Goal: Task Accomplishment & Management: Manage account settings

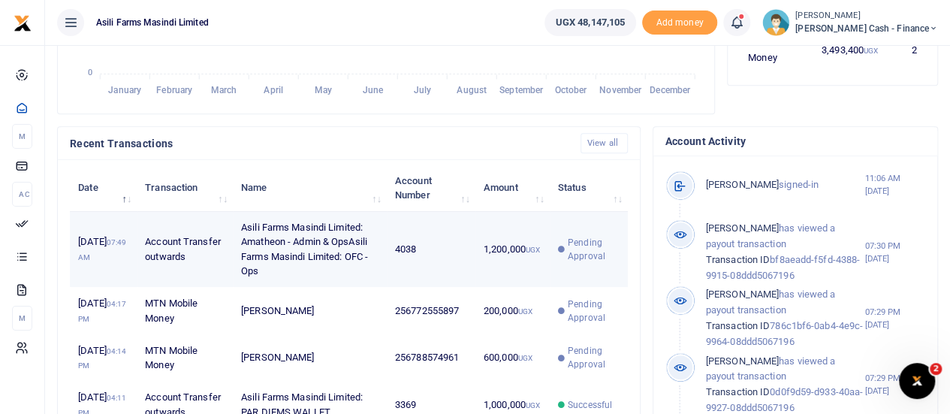
scroll to position [451, 0]
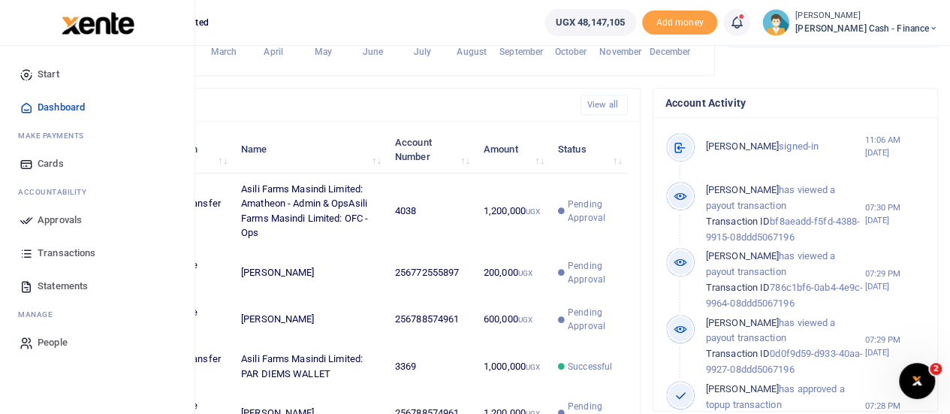
click at [38, 219] on span "Approvals" at bounding box center [60, 220] width 44 height 15
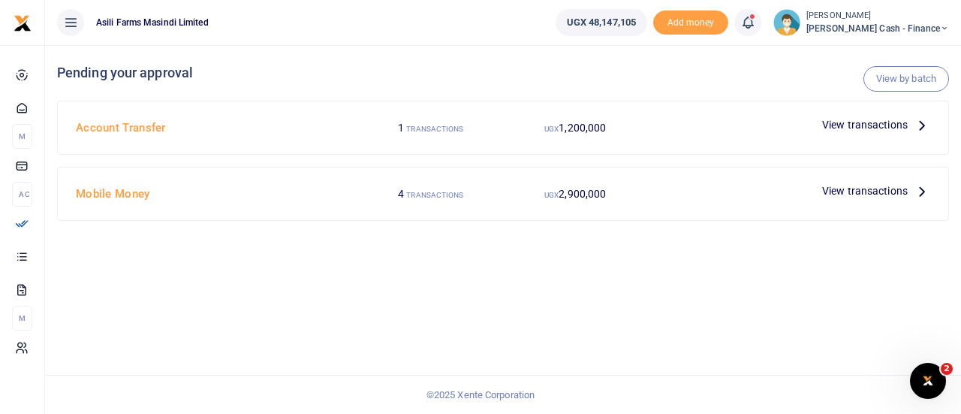
click at [871, 123] on span "View transactions" at bounding box center [865, 124] width 86 height 17
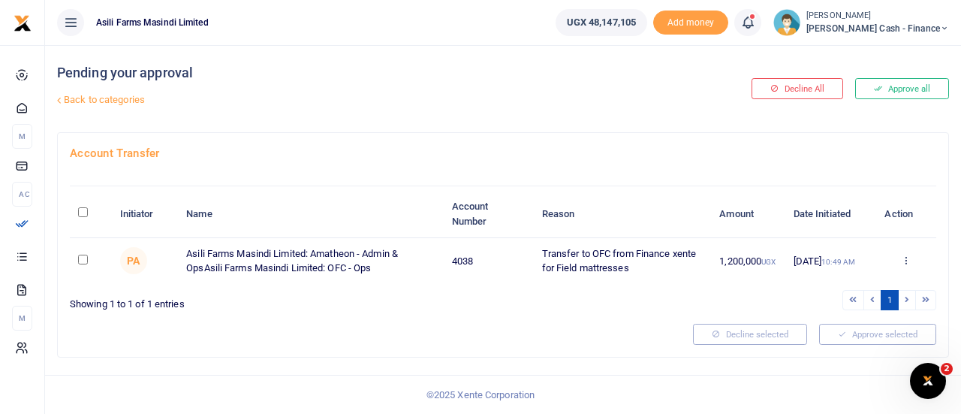
click at [84, 258] on input "checkbox" at bounding box center [83, 260] width 10 height 10
checkbox input "true"
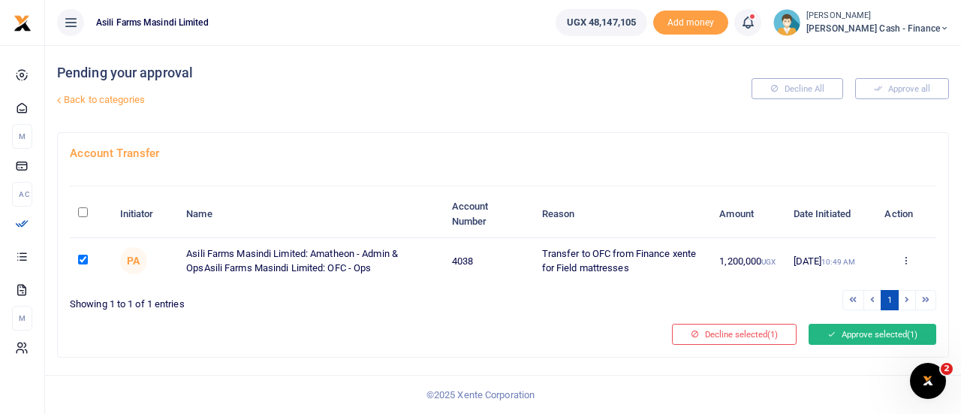
click at [889, 331] on button "Approve selected (1)" at bounding box center [873, 334] width 128 height 21
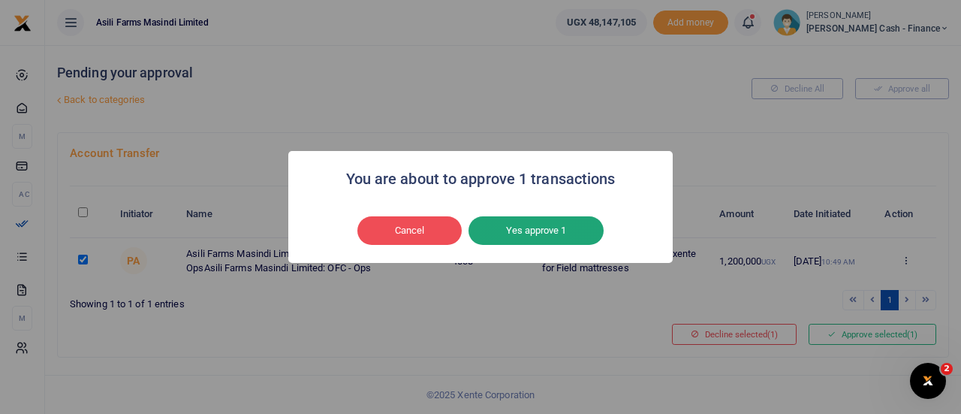
click at [563, 239] on button "Yes approve 1" at bounding box center [536, 230] width 135 height 29
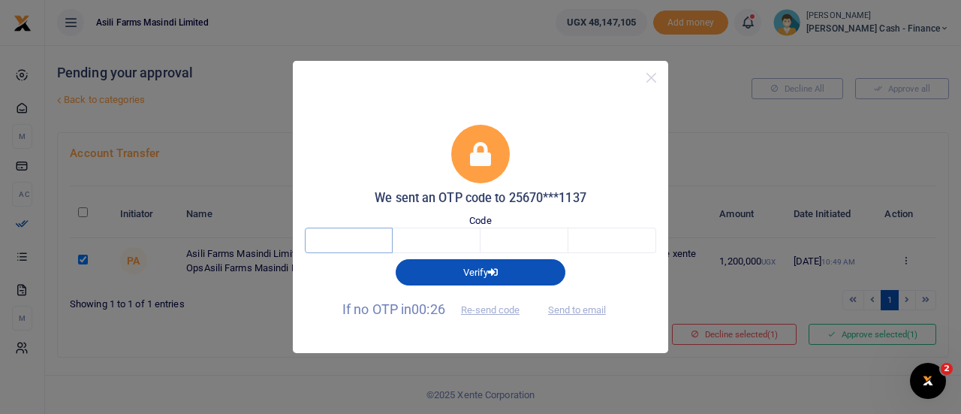
click at [341, 242] on input "text" at bounding box center [349, 241] width 88 height 26
type input "8"
type input "4"
type input "2"
type input "3"
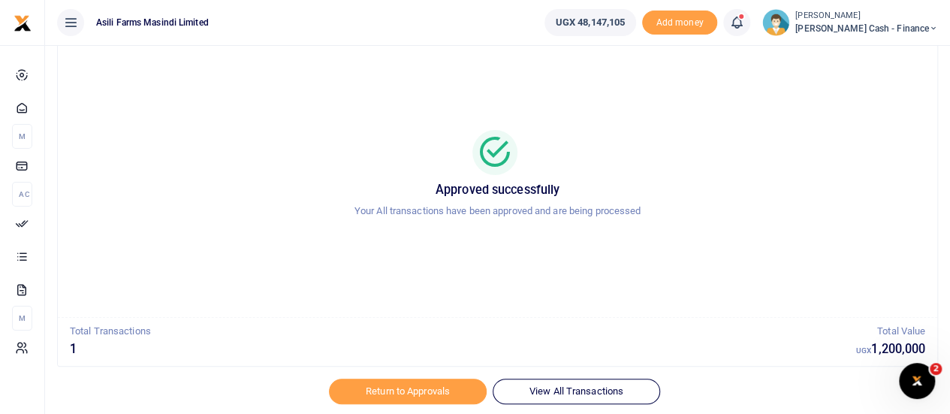
scroll to position [86, 0]
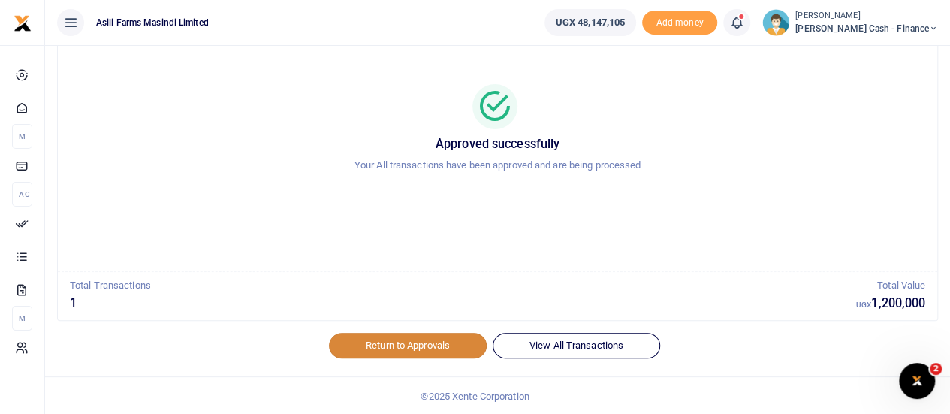
click at [395, 345] on link "Return to Approvals" at bounding box center [408, 346] width 158 height 26
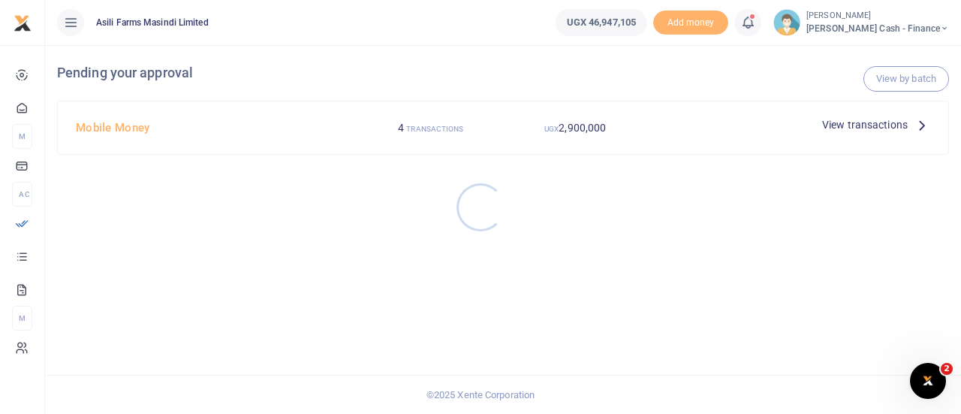
click at [912, 132] on div at bounding box center [480, 207] width 961 height 414
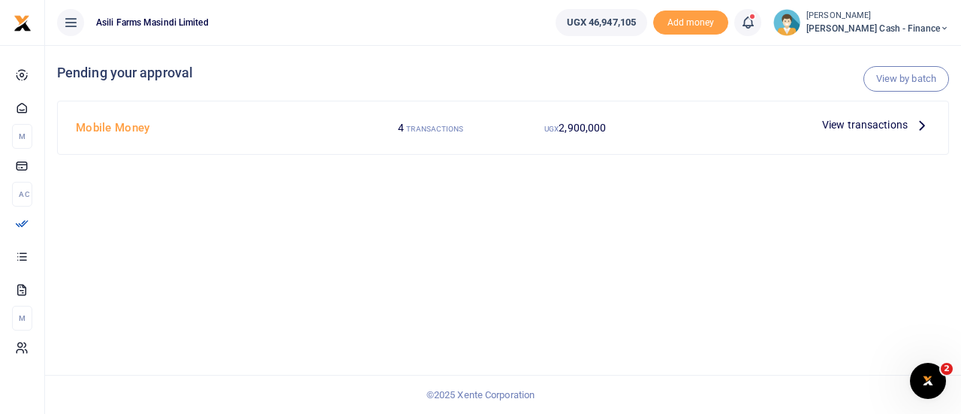
click at [921, 128] on icon at bounding box center [922, 124] width 17 height 17
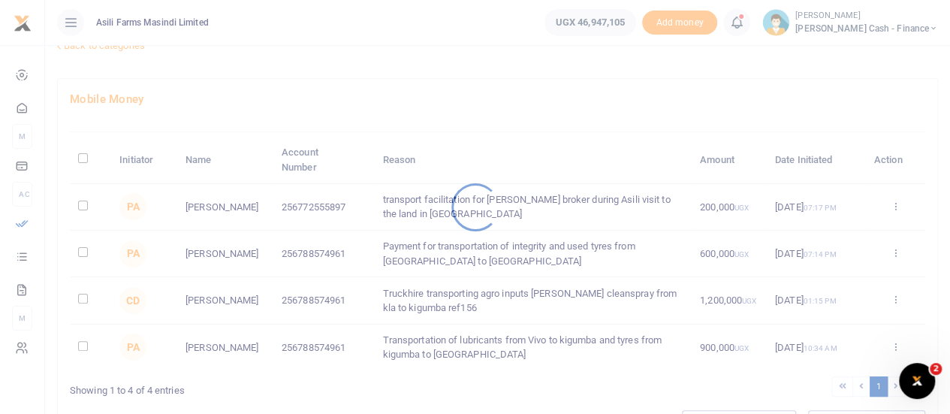
scroll to position [131, 0]
